Goal: Task Accomplishment & Management: Complete application form

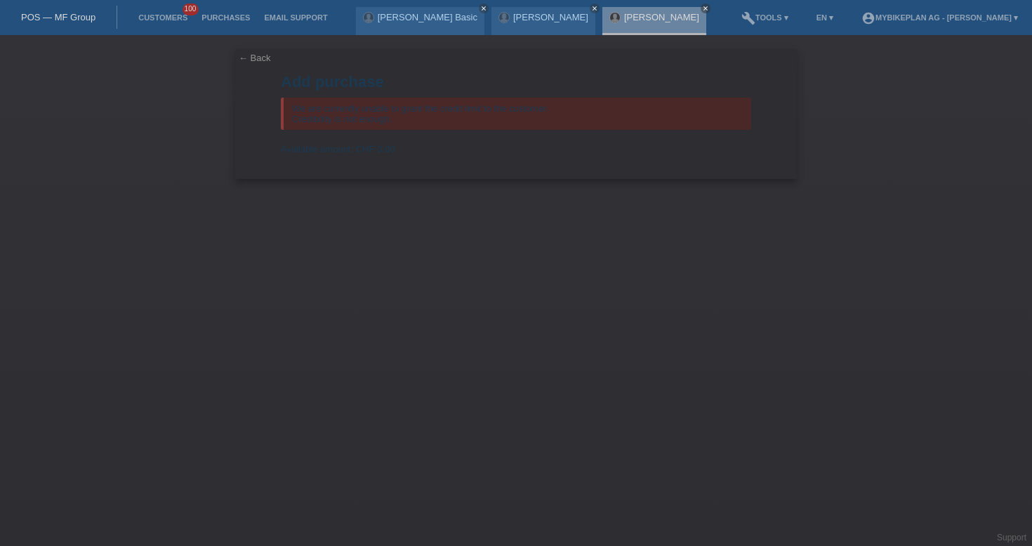
click at [40, 9] on div "POS — MF Group" at bounding box center [58, 17] width 117 height 23
click at [62, 21] on link "POS — MF Group" at bounding box center [58, 17] width 74 height 11
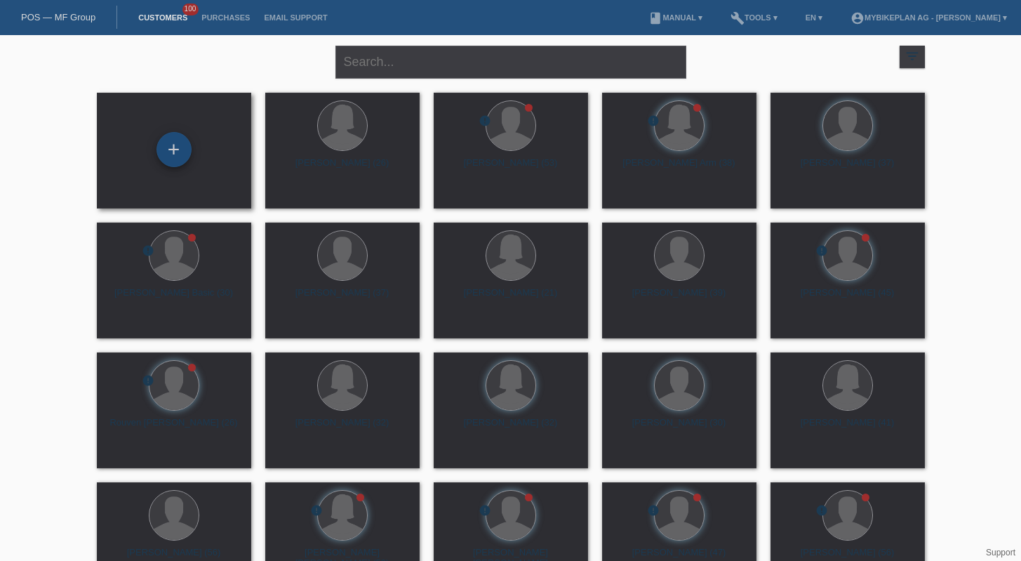
click at [190, 150] on div "+" at bounding box center [174, 149] width 35 height 35
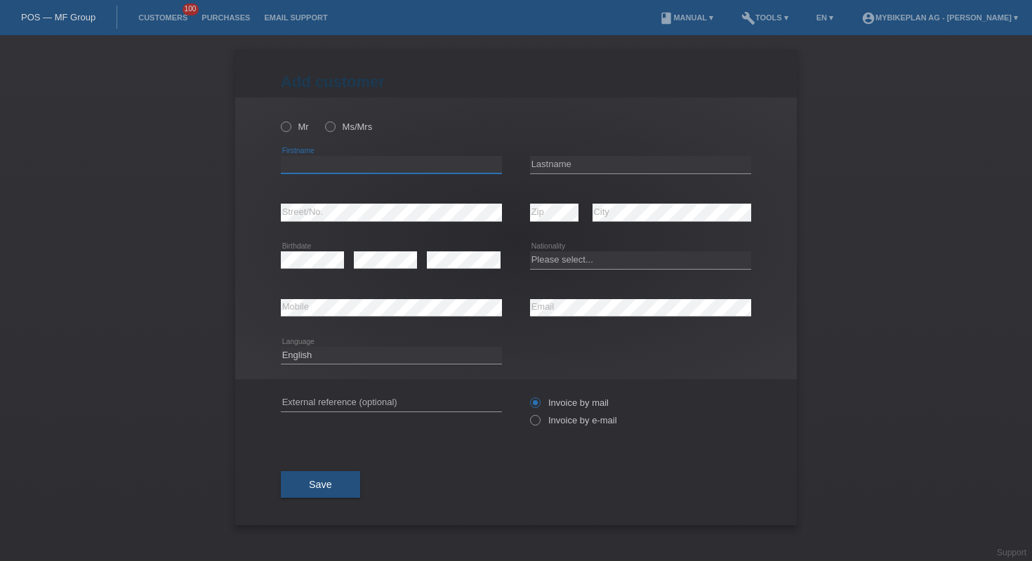
click at [372, 163] on input "text" at bounding box center [391, 165] width 221 height 18
type input "daniel"
click at [560, 164] on input "text" at bounding box center [640, 165] width 221 height 18
type input "cloux"
click at [411, 222] on icon at bounding box center [391, 221] width 221 height 1
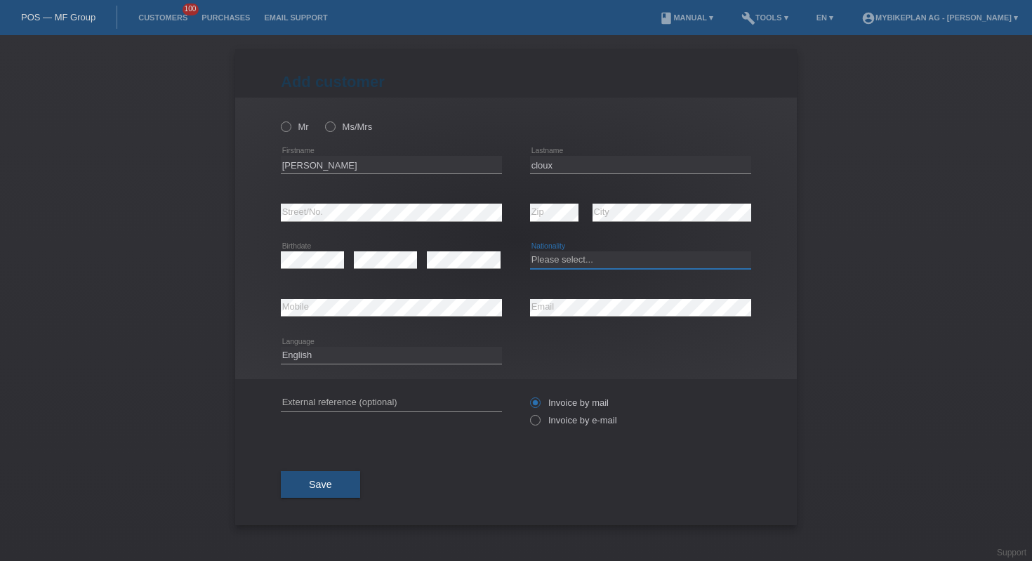
click at [566, 260] on select "Please select... Switzerland Austria Germany Liechtenstein ------------ Afghani…" at bounding box center [640, 259] width 221 height 17
select select "CH"
click at [360, 399] on input "text" at bounding box center [391, 403] width 221 height 18
paste input "44093031192"
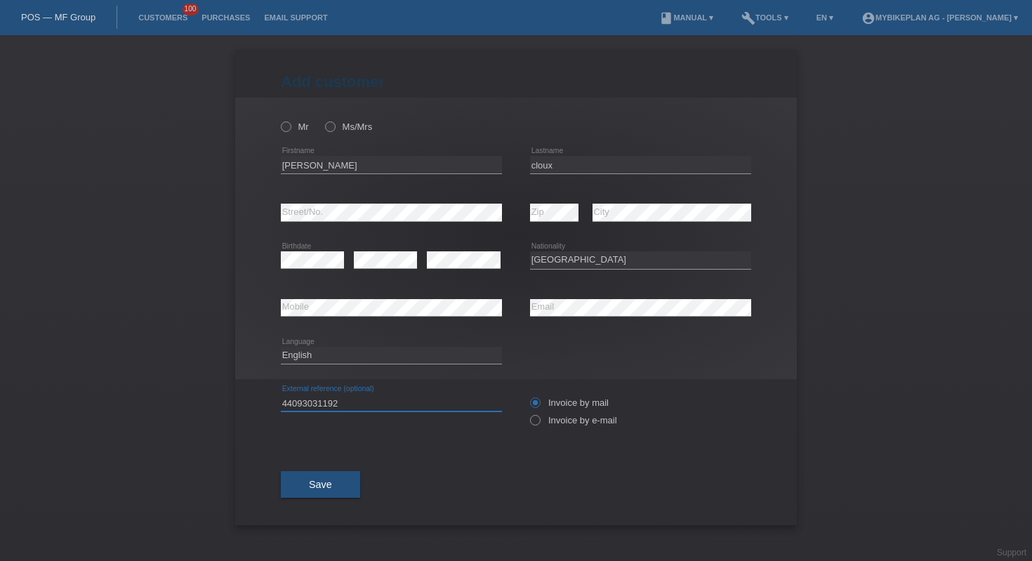
type input "44093031192"
click at [351, 354] on select "Deutsch Français Italiano English" at bounding box center [391, 355] width 221 height 17
select select "fr"
click at [550, 425] on label "Invoice by e-mail" at bounding box center [573, 420] width 87 height 11
click at [539, 425] on input "Invoice by e-mail" at bounding box center [534, 424] width 9 height 18
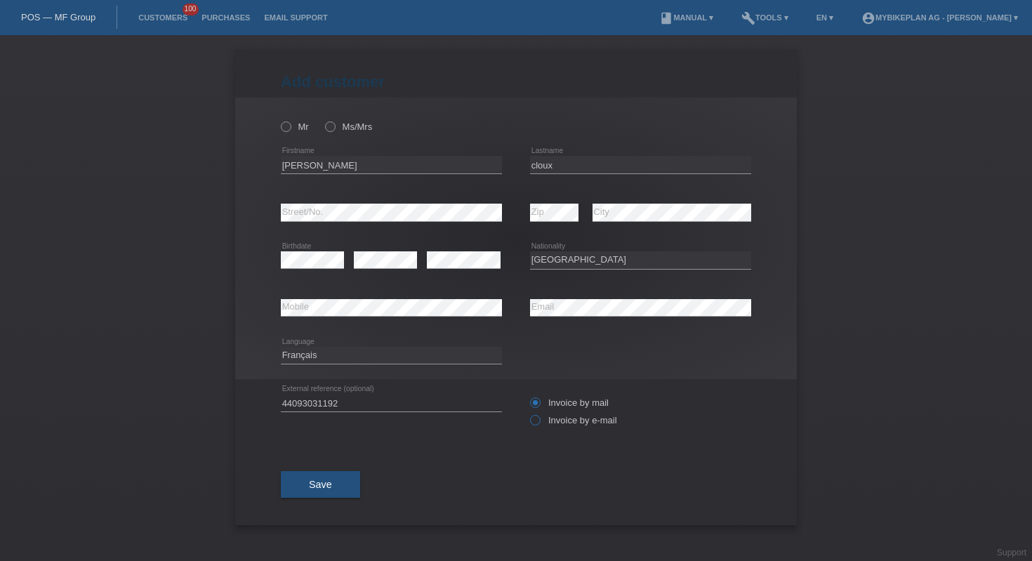
radio input "true"
click at [279, 119] on icon at bounding box center [279, 119] width 0 height 0
click at [283, 125] on input "Mr" at bounding box center [285, 125] width 9 height 9
radio input "true"
click at [308, 477] on button "Save" at bounding box center [320, 484] width 79 height 27
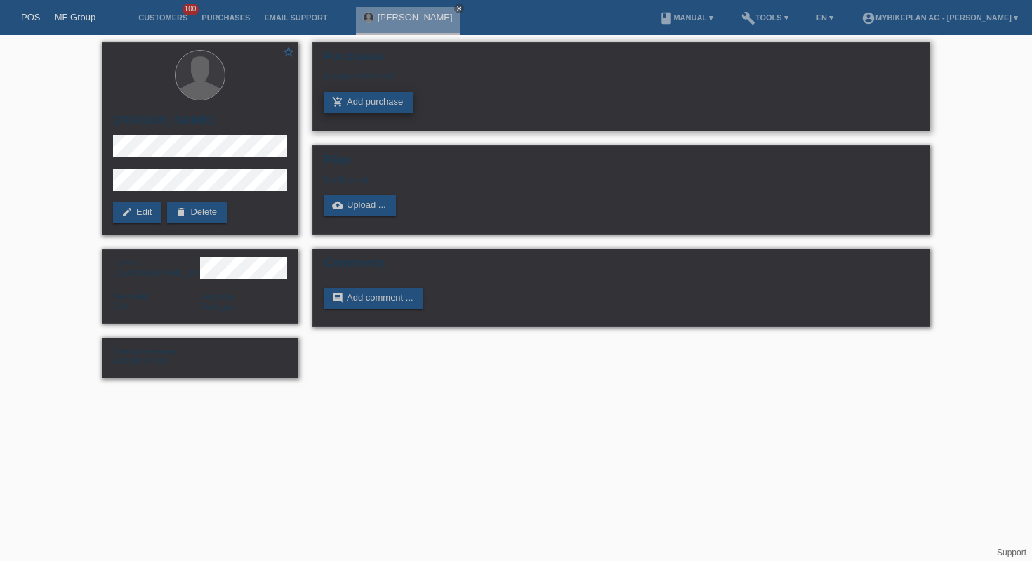
click at [359, 111] on link "add_shopping_cart Add purchase" at bounding box center [368, 102] width 89 height 21
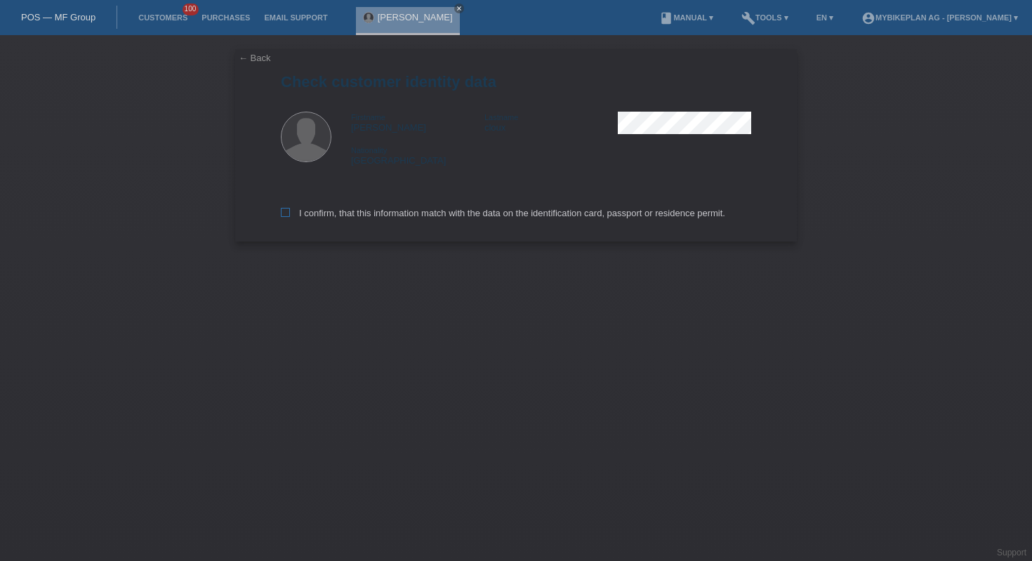
click at [404, 218] on label "I confirm, that this information match with the data on the identification card…" at bounding box center [503, 213] width 444 height 11
click at [290, 217] on input "I confirm, that this information match with the data on the identification card…" at bounding box center [285, 212] width 9 height 9
checkbox input "true"
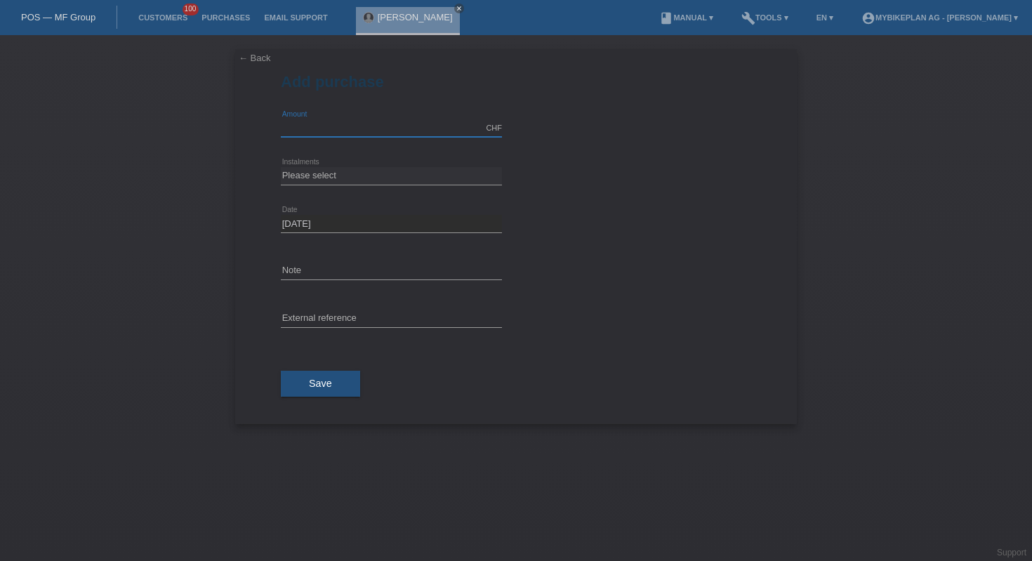
click at [397, 130] on input "text" at bounding box center [391, 128] width 221 height 18
type input "4490.00"
click at [393, 173] on select "Please select 6 instalments 12 instalments 18 instalments 24 instalments 36 ins…" at bounding box center [391, 175] width 221 height 17
select select "487"
click at [364, 310] on input "text" at bounding box center [391, 319] width 221 height 18
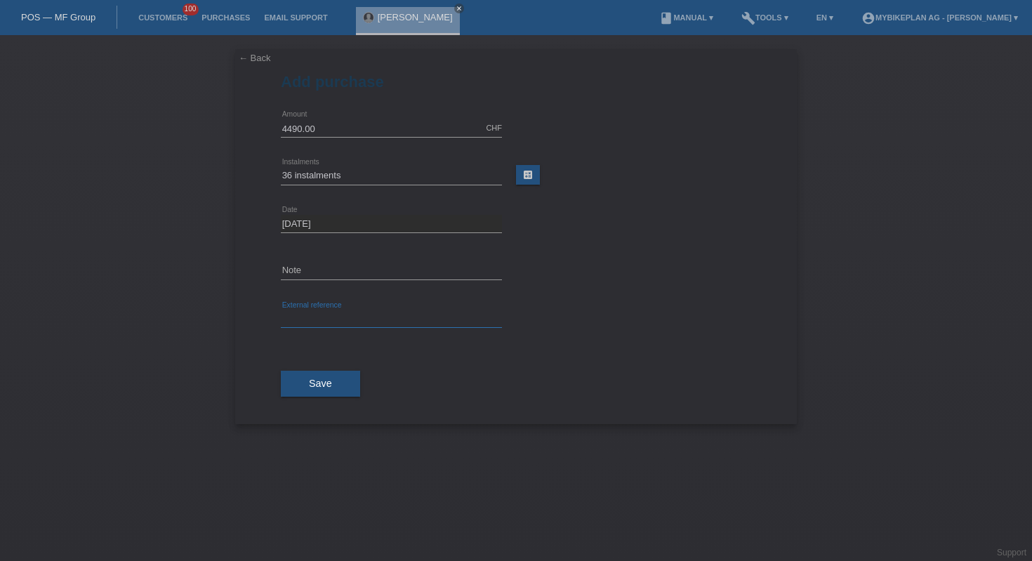
paste input "44093031192"
type input "44093031192"
click at [314, 390] on button "Save" at bounding box center [320, 384] width 79 height 27
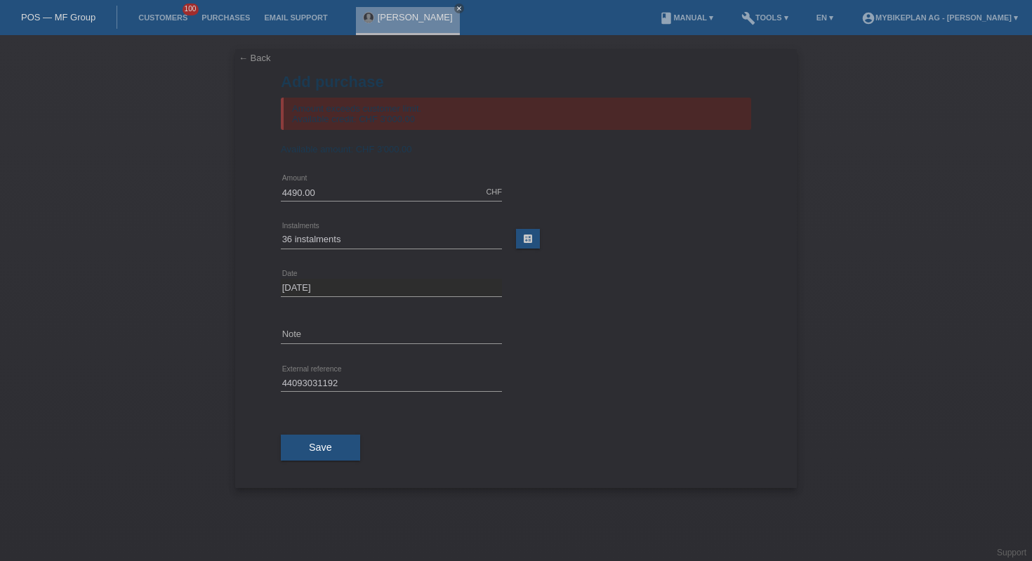
click at [245, 56] on link "← Back" at bounding box center [255, 58] width 32 height 11
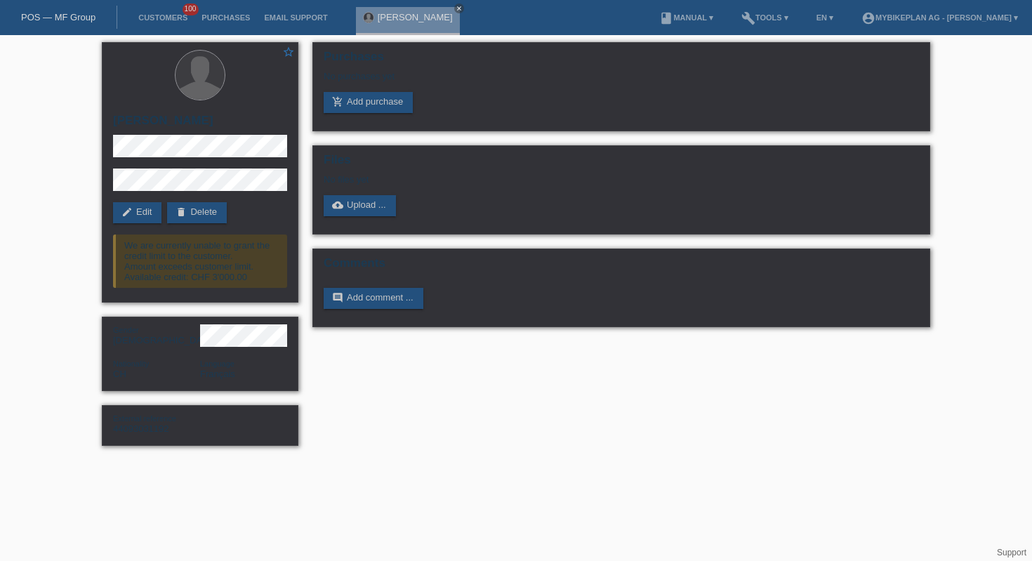
click at [56, 10] on div "POS — MF Group" at bounding box center [58, 17] width 117 height 23
click at [61, 13] on link "POS — MF Group" at bounding box center [58, 17] width 74 height 11
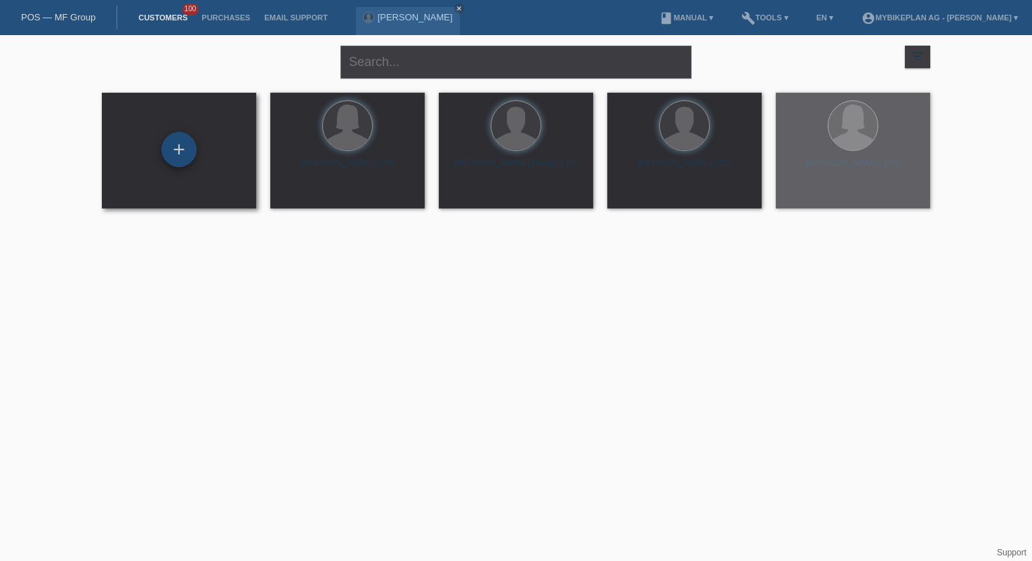
click at [178, 142] on div "+" at bounding box center [178, 149] width 35 height 35
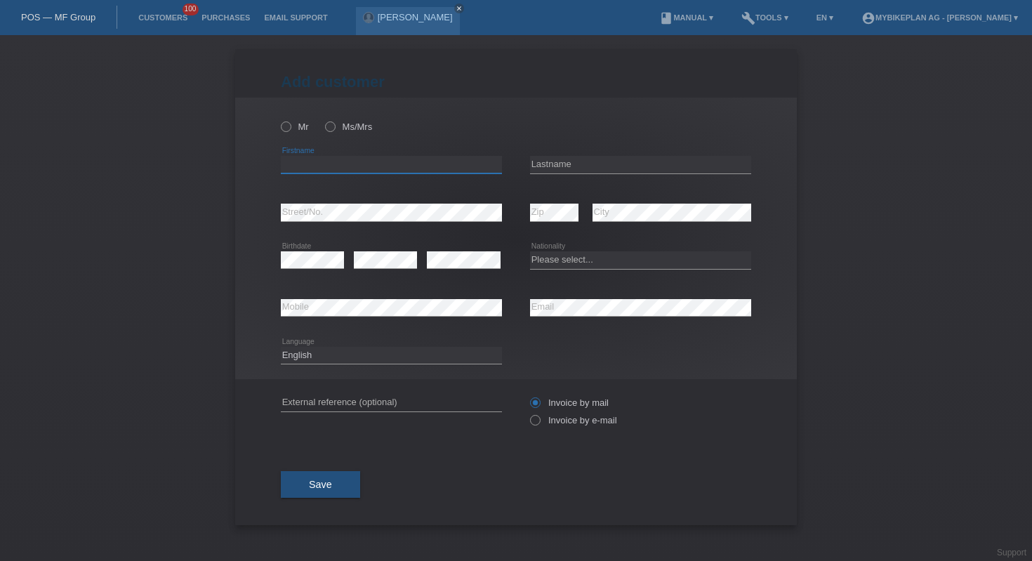
click at [462, 165] on input "text" at bounding box center [391, 165] width 221 height 18
type input "[PERSON_NAME]"
click at [658, 161] on input "text" at bounding box center [640, 165] width 221 height 18
click at [545, 163] on input "suswind" at bounding box center [640, 165] width 221 height 18
type input "susewind"
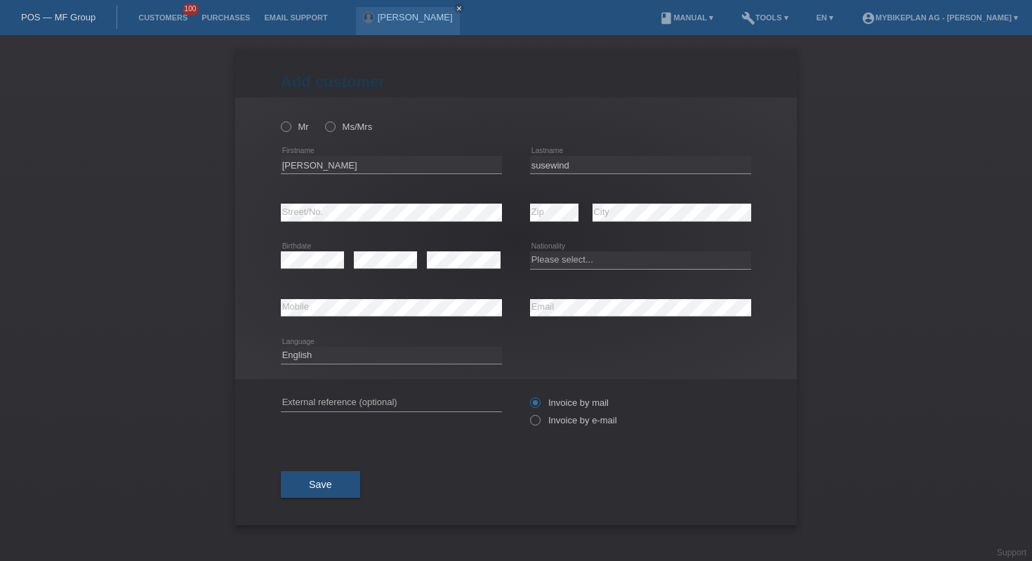
click at [567, 273] on div "Please select... Switzerland Austria Germany Liechtenstein ------------ Afghani…" at bounding box center [640, 261] width 221 height 48
click at [555, 258] on select "Please select... Switzerland Austria Germany Liechtenstein ------------ Afghani…" at bounding box center [640, 259] width 221 height 17
select select "CH"
click at [388, 395] on input "text" at bounding box center [391, 403] width 221 height 18
paste input "44135602306"
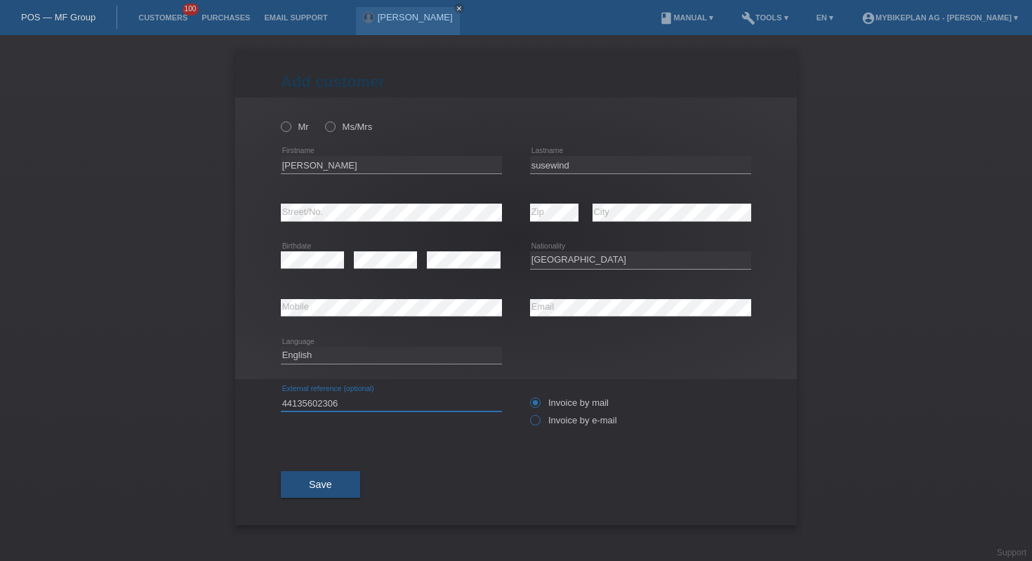
type input "44135602306"
click at [528, 413] on icon at bounding box center [528, 413] width 0 height 0
click at [538, 422] on input "Invoice by e-mail" at bounding box center [534, 424] width 9 height 18
radio input "true"
click at [323, 119] on icon at bounding box center [323, 119] width 0 height 0
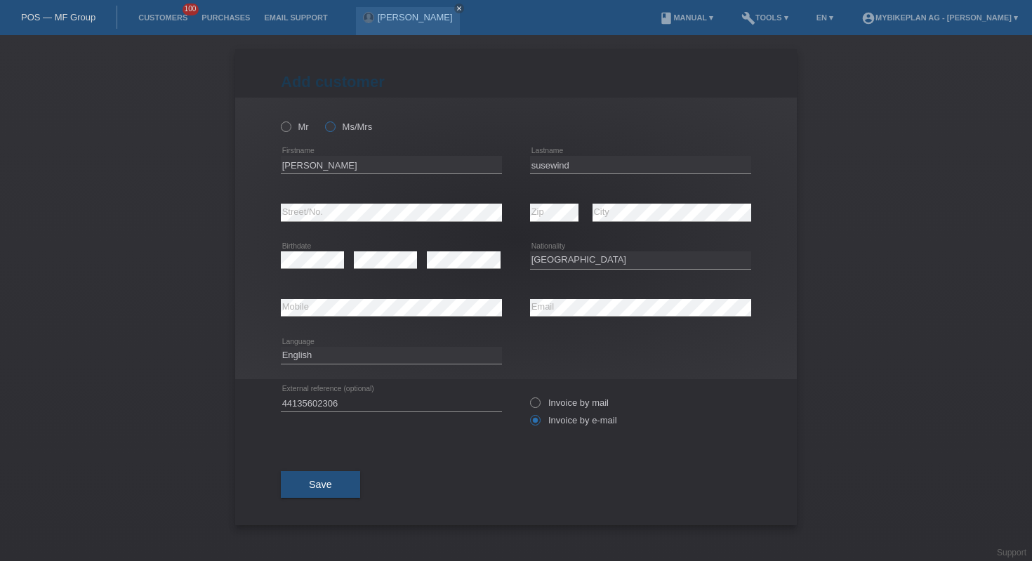
click at [334, 128] on input "Ms/Mrs" at bounding box center [329, 125] width 9 height 9
radio input "true"
click at [335, 476] on button "Save" at bounding box center [320, 484] width 79 height 27
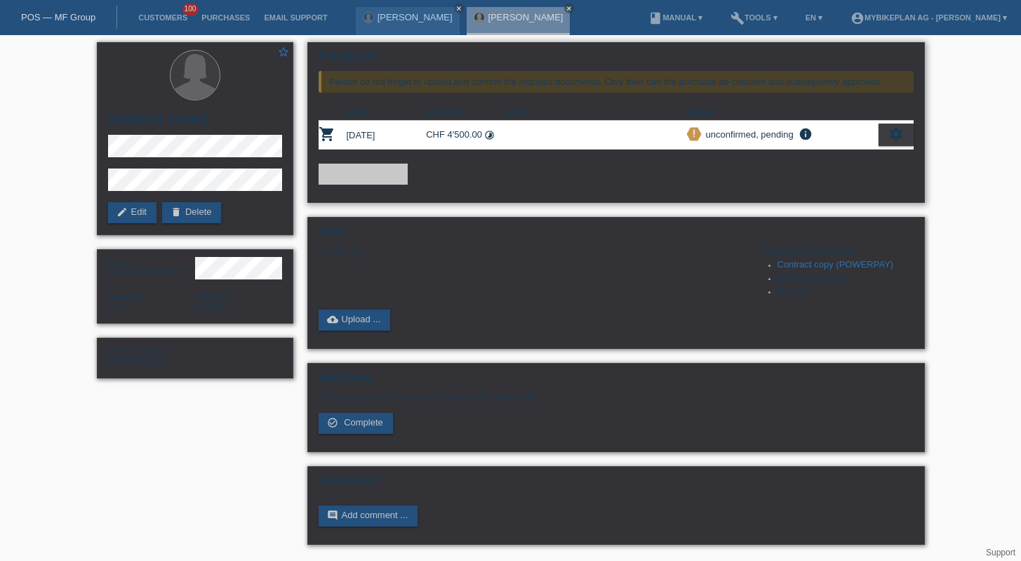
click at [407, 182] on link "add_shopping_cart Add purchase" at bounding box center [363, 174] width 89 height 21
click at [382, 180] on link "add_shopping_cart Add purchase" at bounding box center [363, 174] width 89 height 21
click at [376, 177] on link "add_shopping_cart Add purchase" at bounding box center [363, 174] width 89 height 21
click at [364, 179] on link "add_shopping_cart Add purchase" at bounding box center [363, 174] width 89 height 21
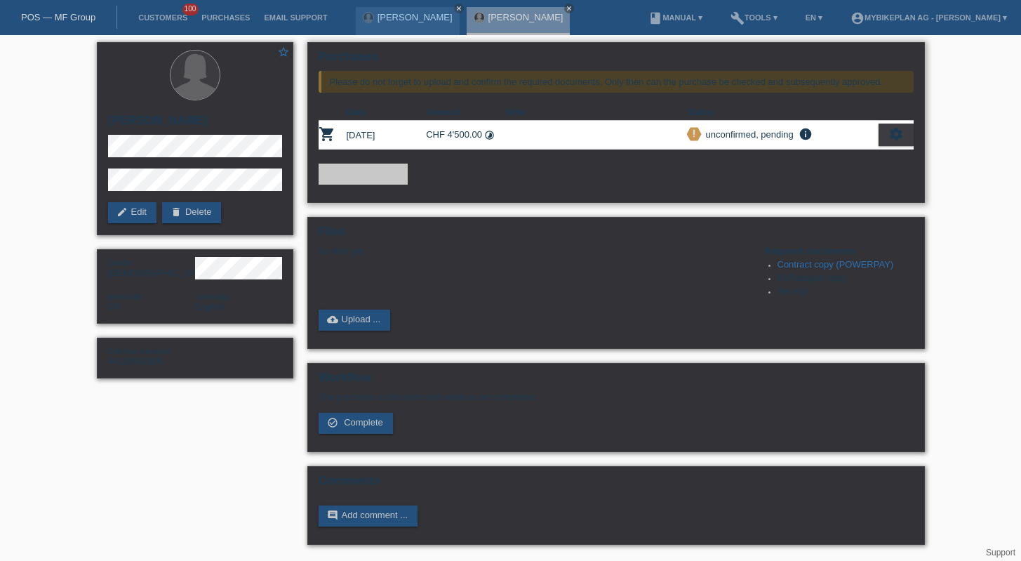
click at [364, 179] on link "add_shopping_cart Add purchase" at bounding box center [363, 174] width 89 height 21
click at [362, 179] on link "add_shopping_cart Add purchase" at bounding box center [363, 174] width 89 height 21
click at [474, 255] on div "No files yet" at bounding box center [533, 251] width 429 height 11
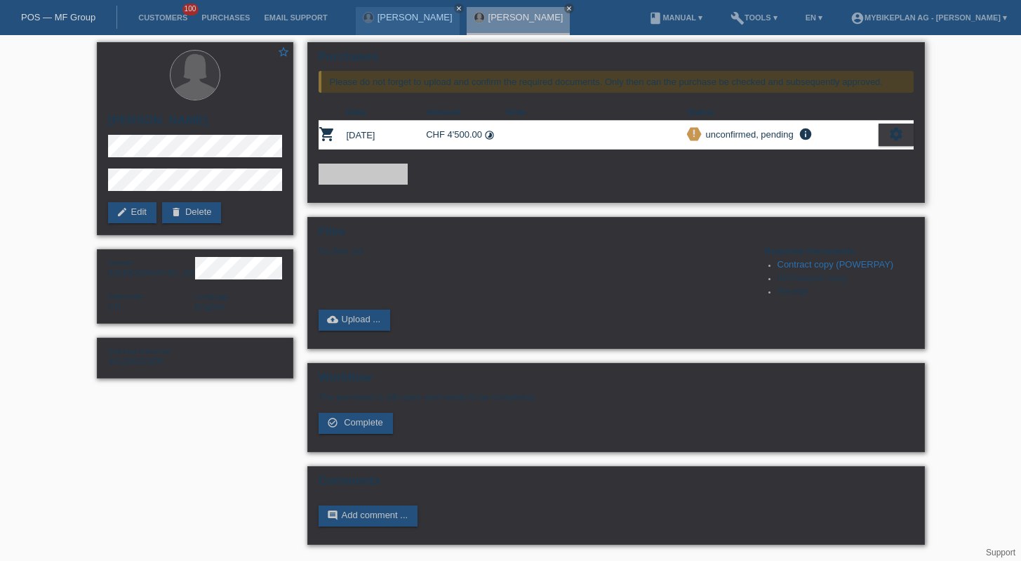
click at [335, 169] on icon "add_shopping_cart" at bounding box center [332, 173] width 11 height 11
click at [339, 174] on link "add_shopping_cart Add purchase" at bounding box center [363, 174] width 89 height 21
click at [338, 174] on link "add_shopping_cart Add purchase" at bounding box center [363, 174] width 89 height 21
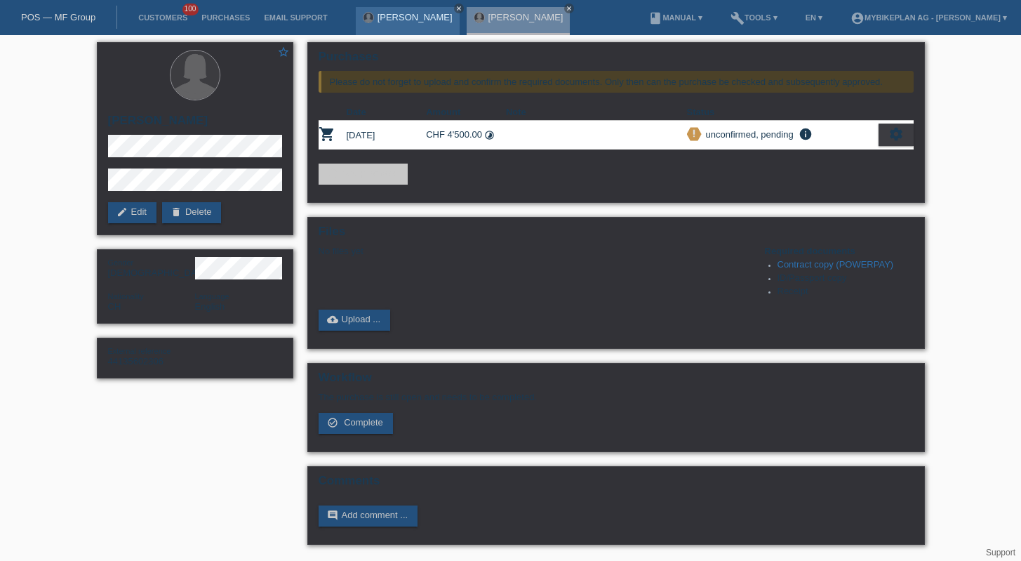
click at [456, 6] on icon "close" at bounding box center [459, 8] width 7 height 7
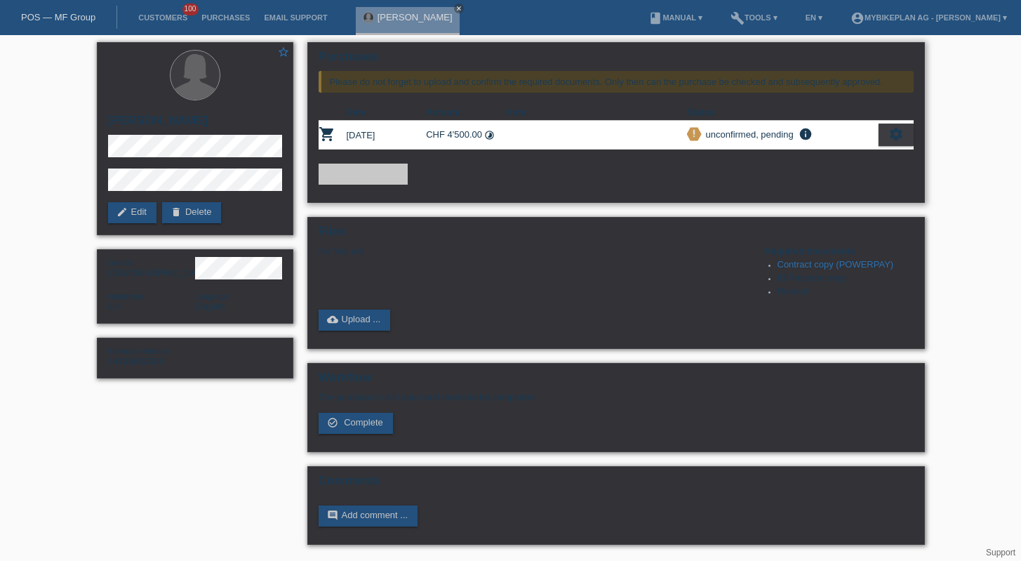
click at [350, 174] on link "add_shopping_cart Add purchase" at bounding box center [363, 174] width 89 height 21
click at [359, 179] on link "add_shopping_cart Add purchase" at bounding box center [363, 174] width 89 height 21
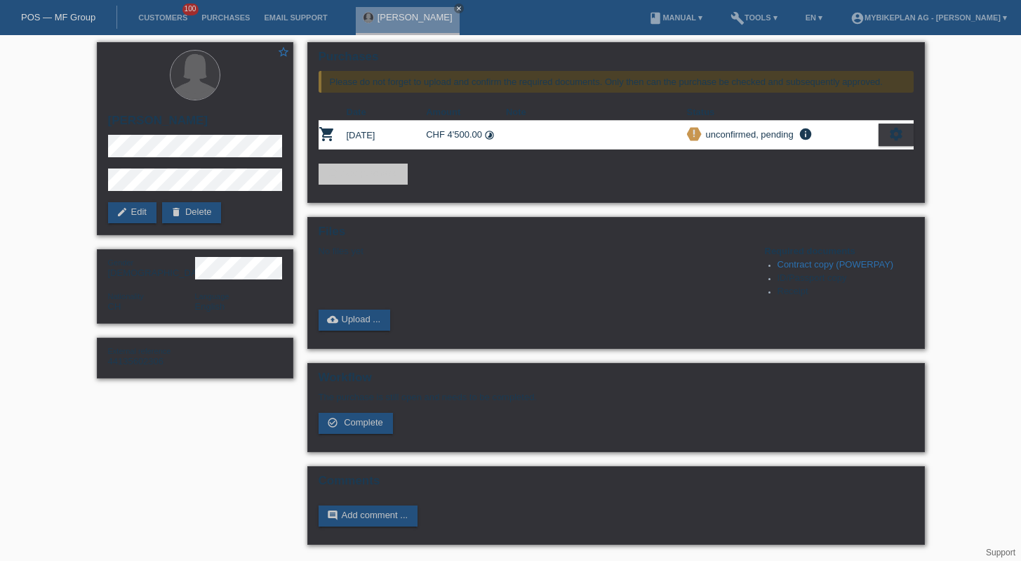
click at [92, 20] on link "POS — MF Group" at bounding box center [58, 17] width 74 height 11
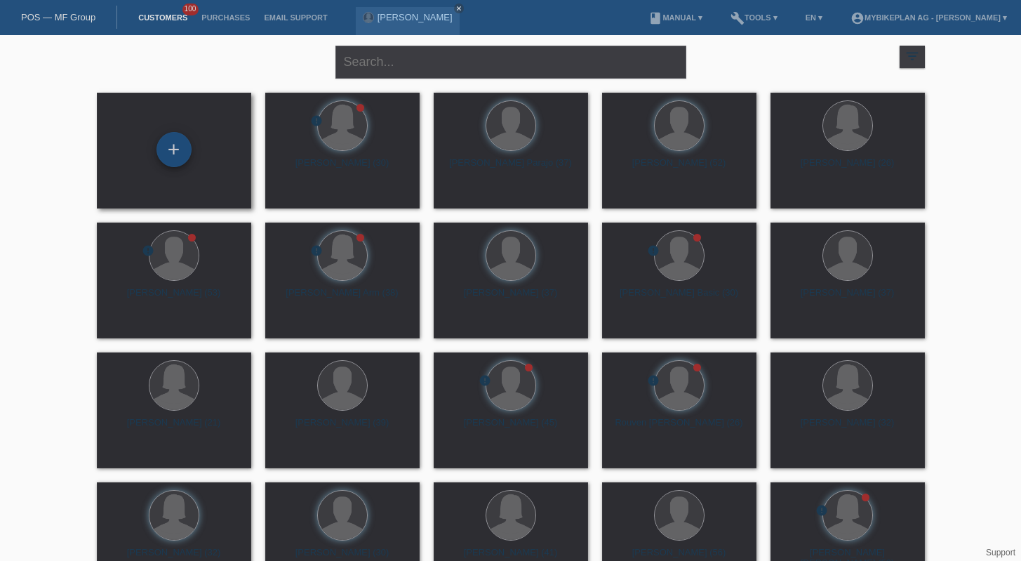
click at [170, 154] on div "+" at bounding box center [174, 149] width 35 height 35
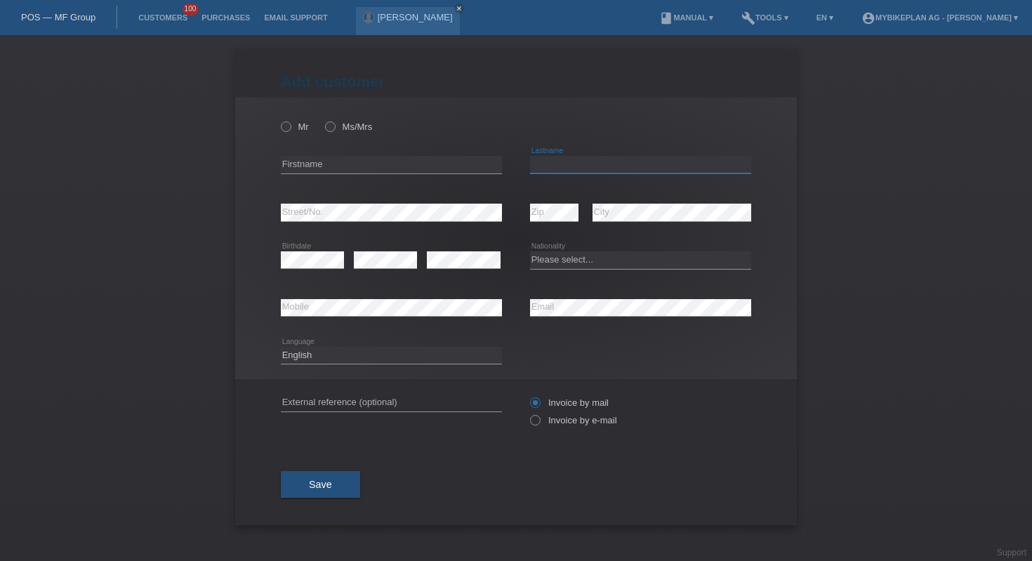
click at [557, 164] on input "text" at bounding box center [640, 165] width 221 height 18
paste input "de Almeida França"
type input "de Almeida França"
click at [360, 168] on input "text" at bounding box center [391, 165] width 221 height 18
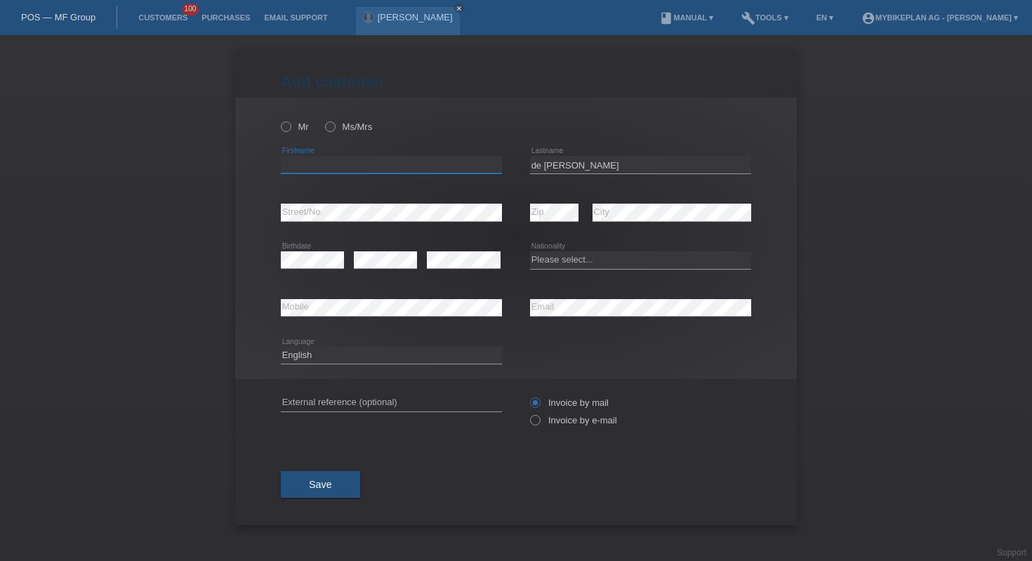
click at [360, 168] on input "text" at bounding box center [391, 165] width 221 height 18
paste input "Felipe"
type input "Felipe"
click at [571, 223] on div "error Zip" at bounding box center [554, 213] width 48 height 48
click at [465, 278] on div "error" at bounding box center [464, 261] width 74 height 48
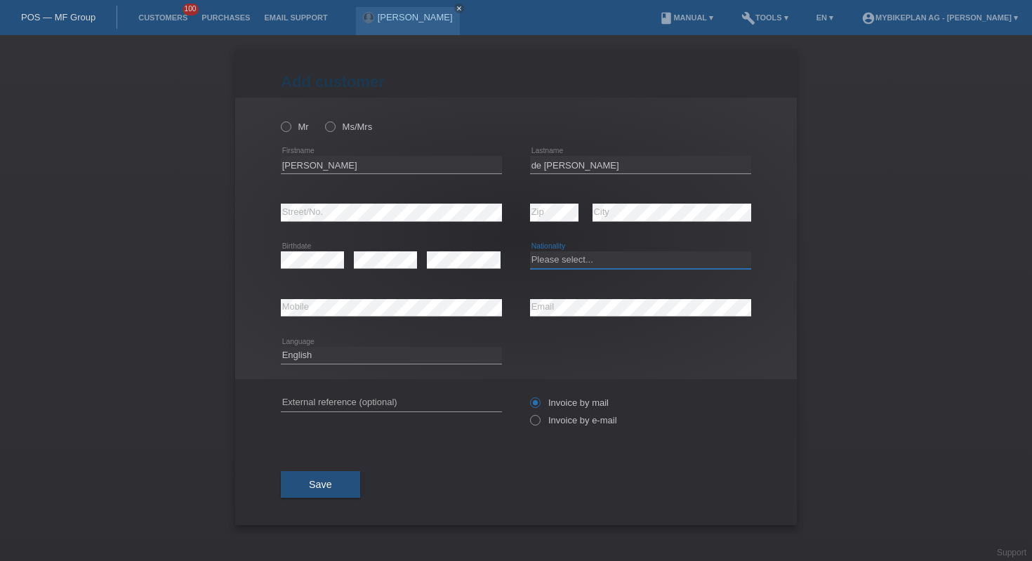
click at [611, 268] on select "Please select... Switzerland Austria Germany Liechtenstein ------------ Afghani…" at bounding box center [640, 259] width 221 height 17
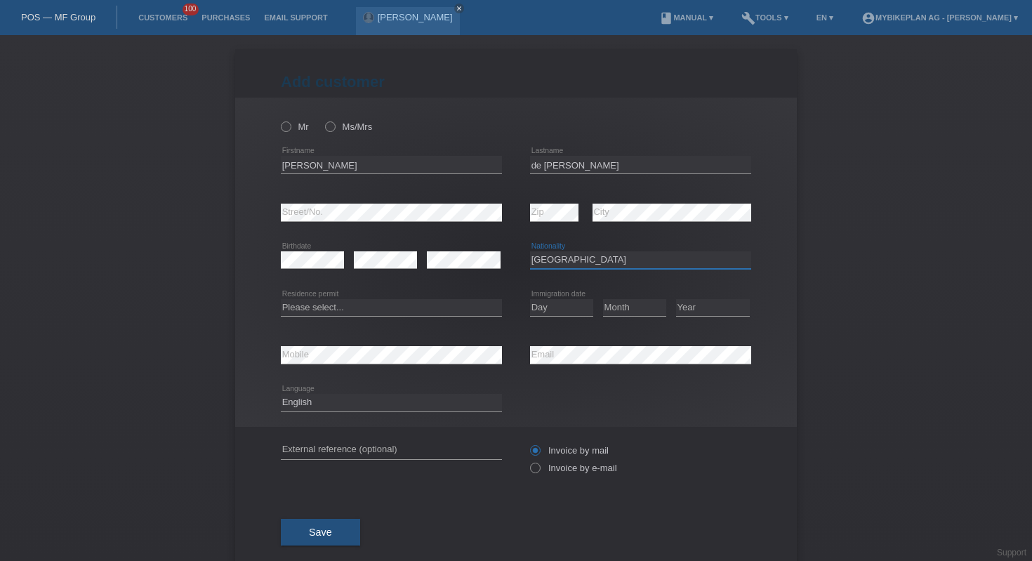
click at [573, 261] on select "Please select... Switzerland Austria Germany Liechtenstein ------------ Afghani…" at bounding box center [640, 259] width 221 height 17
select select "CH"
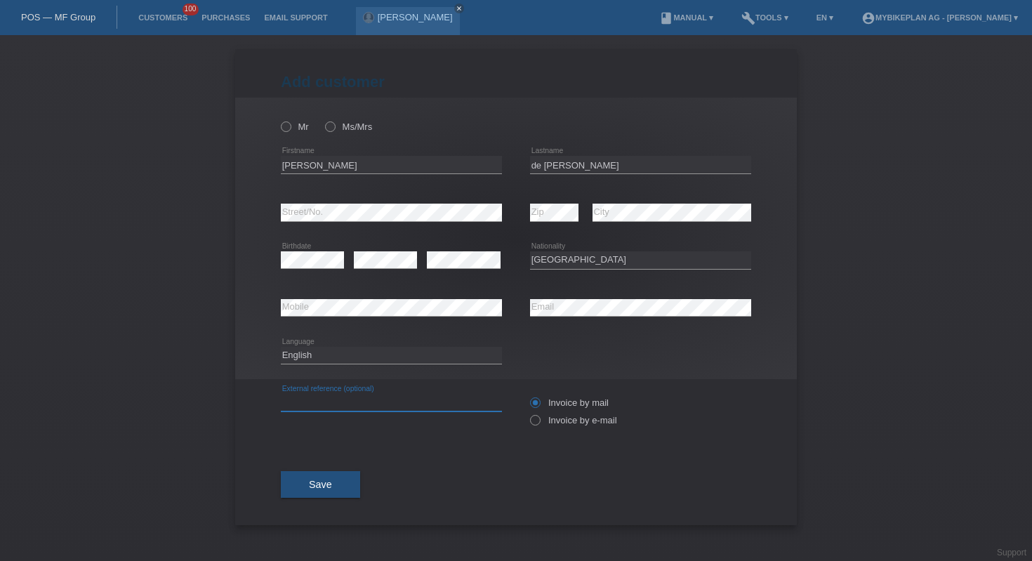
click at [434, 399] on input "text" at bounding box center [391, 403] width 221 height 18
paste input "44134982975"
type input "44134982975"
click at [528, 413] on icon at bounding box center [528, 413] width 0 height 0
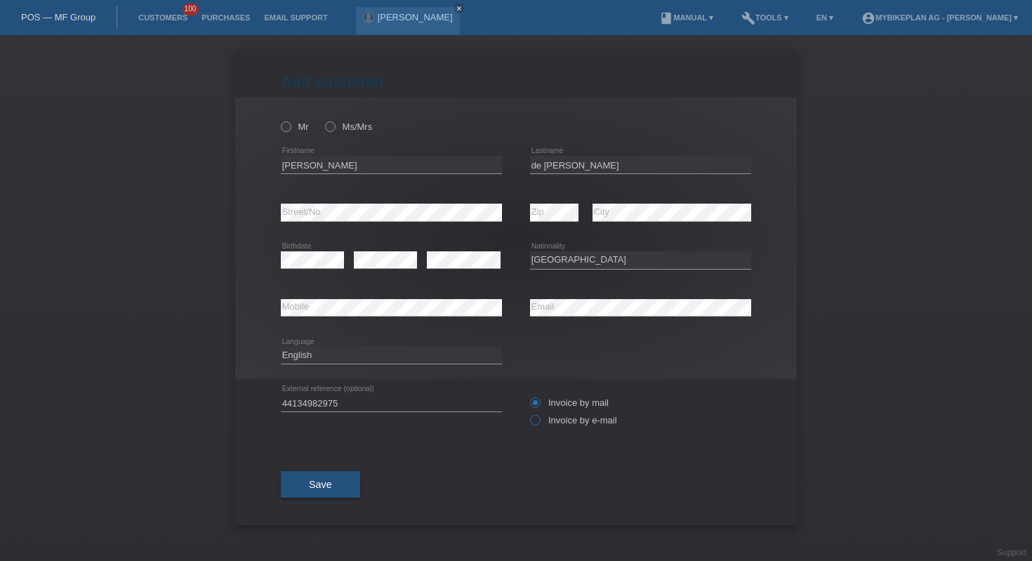
click at [539, 423] on input "Invoice by e-mail" at bounding box center [534, 424] width 9 height 18
radio input "true"
click at [356, 359] on select "Deutsch Français Italiano English" at bounding box center [391, 355] width 221 height 17
click at [298, 127] on label "Mr" at bounding box center [295, 126] width 28 height 11
click at [290, 127] on input "Mr" at bounding box center [285, 125] width 9 height 9
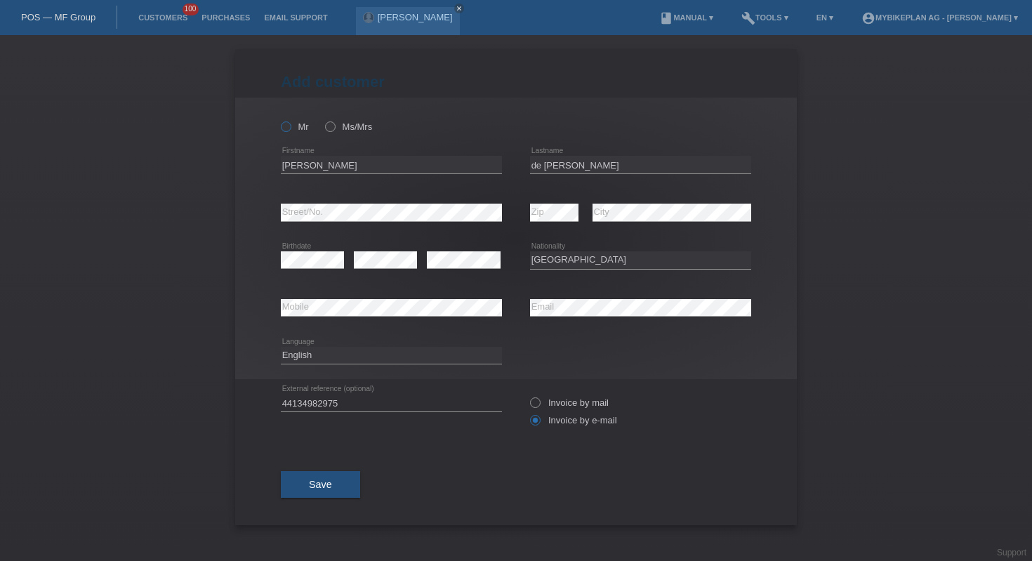
radio input "true"
click at [319, 495] on button "Save" at bounding box center [320, 484] width 79 height 27
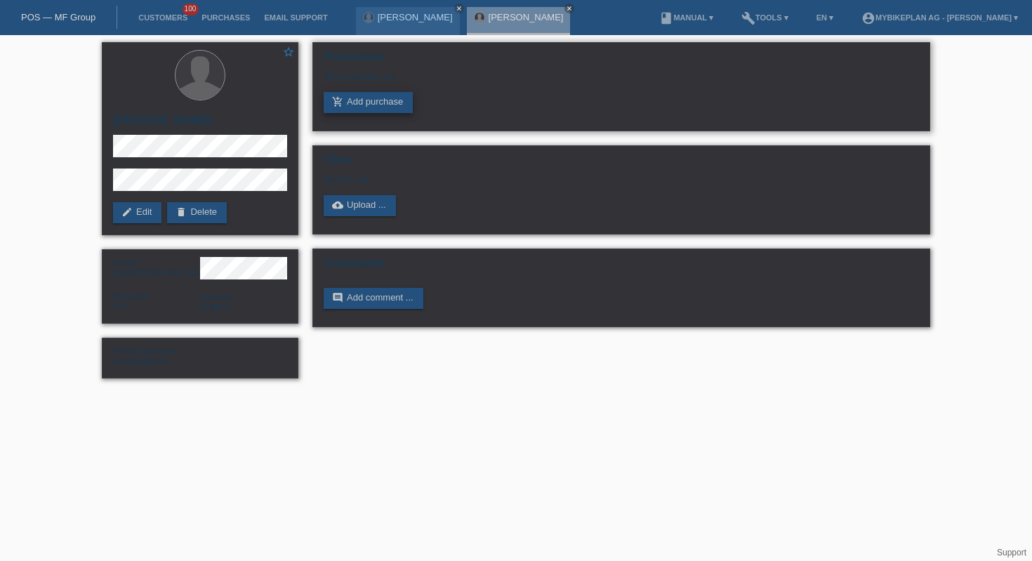
click at [378, 105] on link "add_shopping_cart Add purchase" at bounding box center [368, 102] width 89 height 21
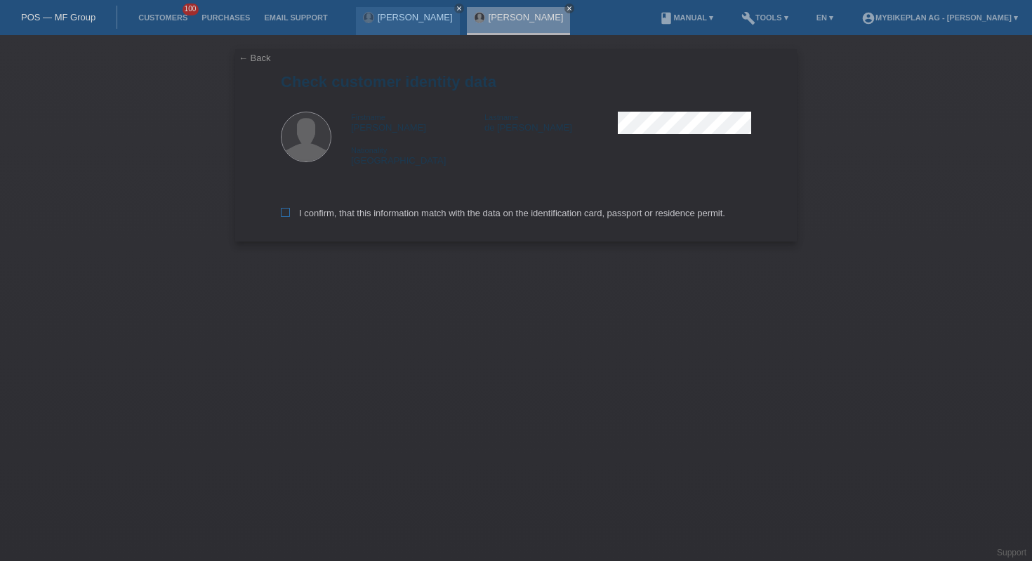
click at [383, 214] on label "I confirm, that this information match with the data on the identification card…" at bounding box center [503, 213] width 444 height 11
click at [290, 214] on input "I confirm, that this information match with the data on the identification card…" at bounding box center [285, 212] width 9 height 9
checkbox input "true"
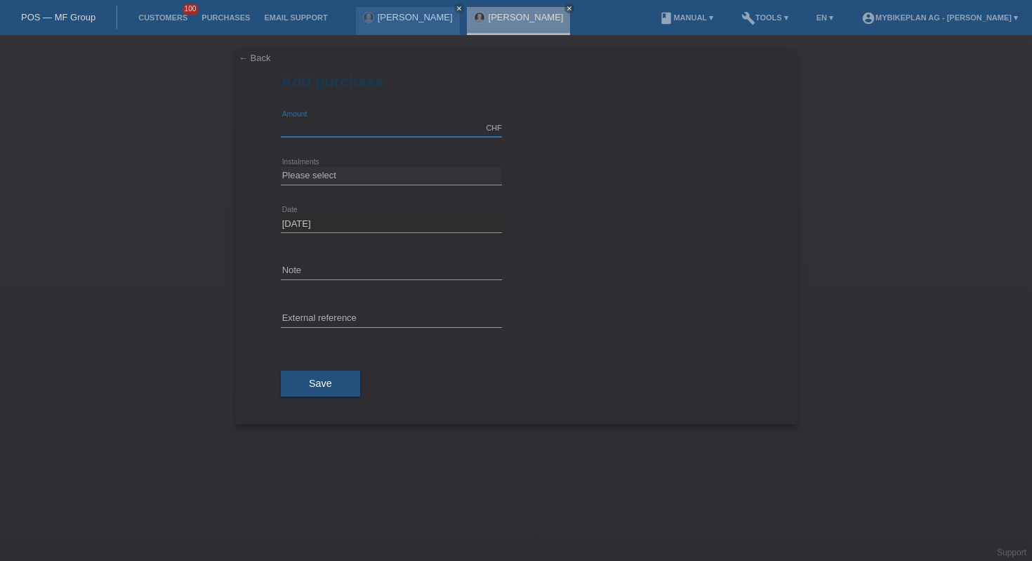
click at [359, 133] on input "text" at bounding box center [391, 128] width 221 height 18
type input "6299.00"
click at [343, 164] on div "Please select 6 instalments 12 instalments 18 instalments 24 instalments 36 ins…" at bounding box center [391, 176] width 221 height 48
click at [354, 177] on select "Please select 6 instalments 12 instalments 18 instalments 24 instalments 36 ins…" at bounding box center [391, 175] width 221 height 17
select select "487"
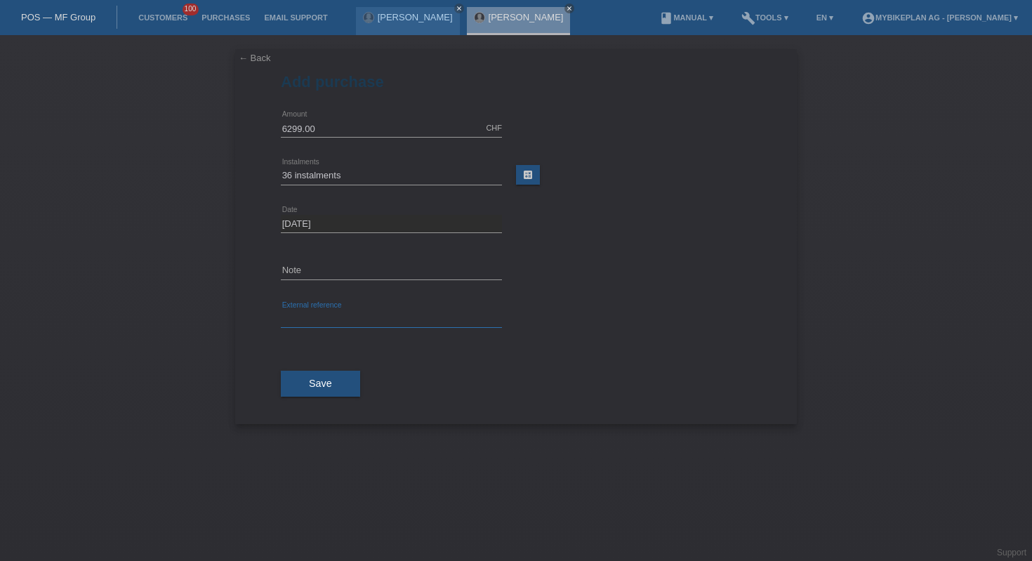
click at [352, 319] on input "text" at bounding box center [391, 319] width 221 height 18
paste input "44134982975"
type input "44134982975"
click at [341, 380] on button "Save" at bounding box center [320, 384] width 79 height 27
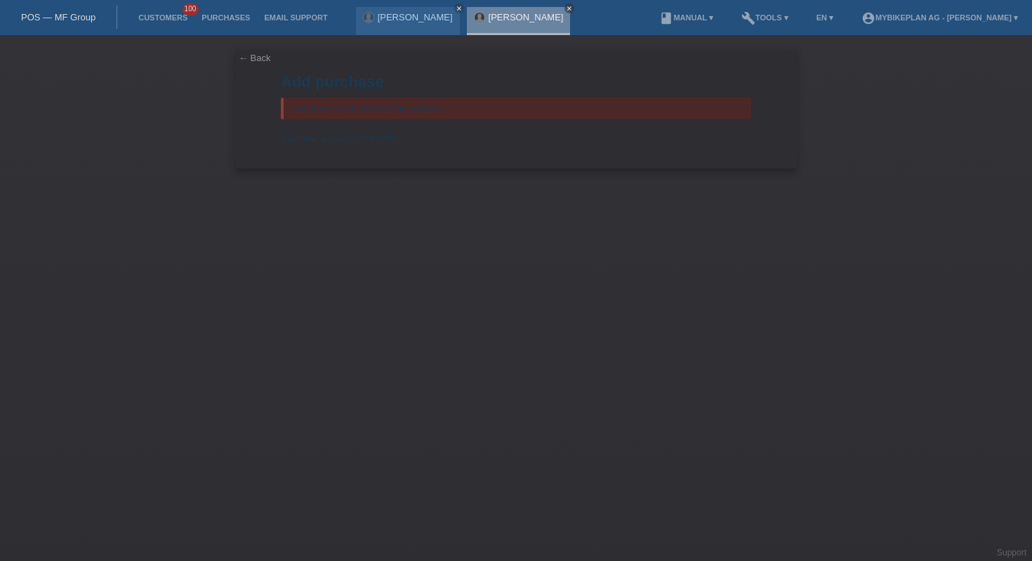
click at [573, 7] on icon "close" at bounding box center [569, 8] width 7 height 7
click at [456, 9] on icon "close" at bounding box center [459, 8] width 7 height 7
click at [51, 25] on div "POS — MF Group" at bounding box center [58, 17] width 117 height 23
click at [69, 13] on link "POS — MF Group" at bounding box center [58, 17] width 74 height 11
